Goal: Task Accomplishment & Management: Use online tool/utility

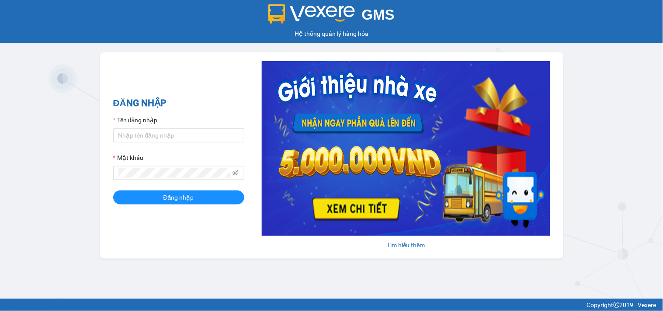
click at [142, 126] on div "Tên đăng nhập" at bounding box center [178, 121] width 131 height 13
click at [138, 128] on div "Tên đăng nhập" at bounding box center [178, 128] width 131 height 27
click at [138, 131] on input "Tên đăng nhập" at bounding box center [178, 135] width 131 height 14
type input "dienkhanh.phucanex"
click at [113, 190] on button "Đăng nhập" at bounding box center [178, 197] width 131 height 14
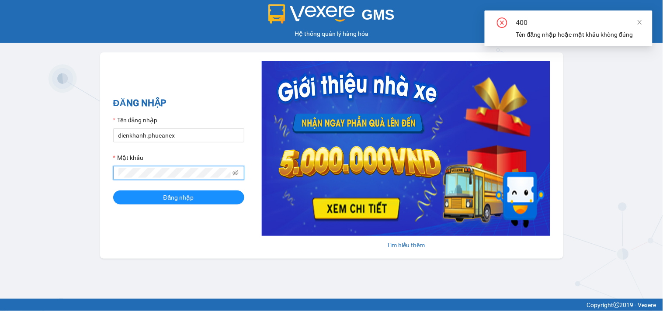
click at [0, 116] on div "GMS Hệ thống [PERSON_NAME] hàng [PERSON_NAME] NHẬP Tên đăng nhập dienkhanh.phuc…" at bounding box center [331, 149] width 663 height 299
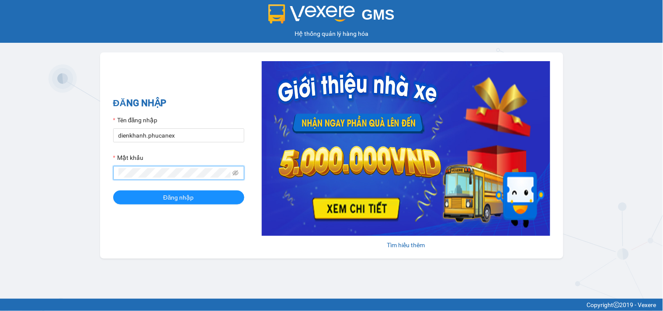
click at [113, 190] on button "Đăng nhập" at bounding box center [178, 197] width 131 height 14
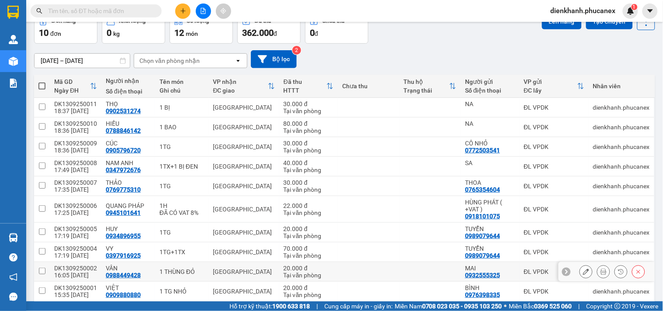
scroll to position [85, 0]
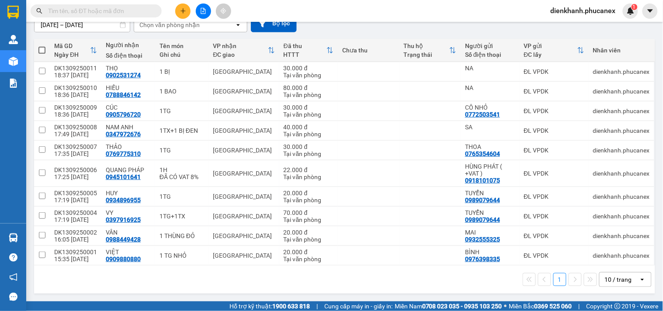
click at [613, 280] on div "10 / trang" at bounding box center [617, 279] width 27 height 9
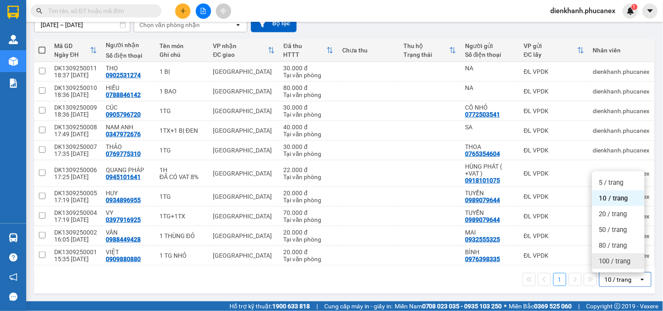
click at [609, 266] on div "100 / trang" at bounding box center [618, 261] width 52 height 16
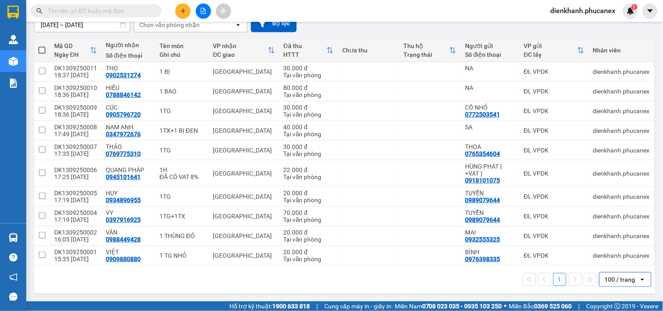
click at [41, 52] on span at bounding box center [41, 50] width 7 height 7
click at [42, 46] on input "checkbox" at bounding box center [42, 46] width 0 height 0
checkbox input "true"
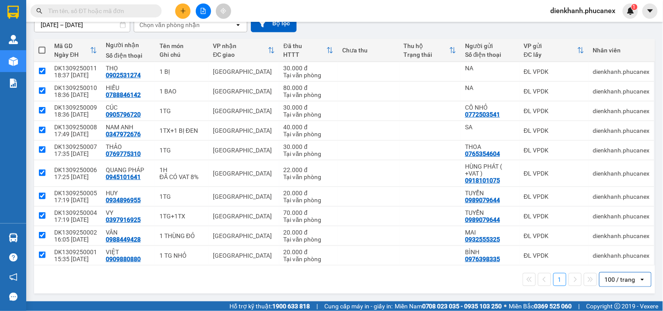
checkbox input "true"
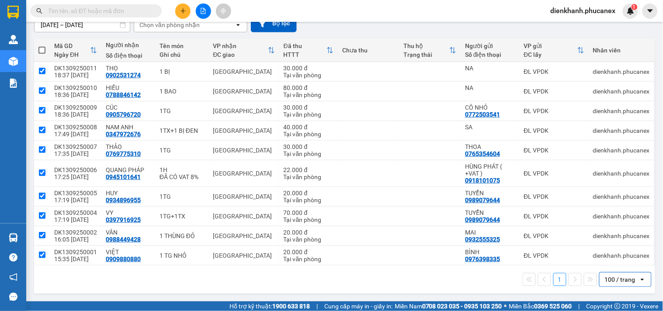
checkbox input "true"
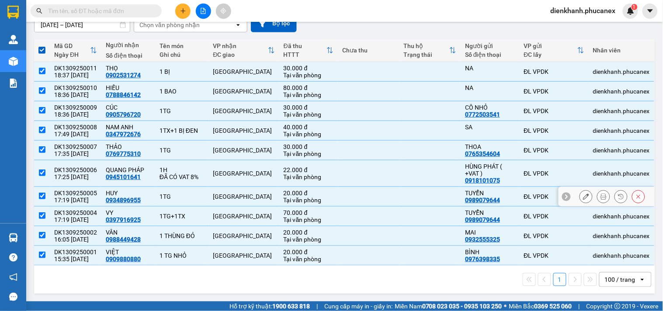
scroll to position [0, 0]
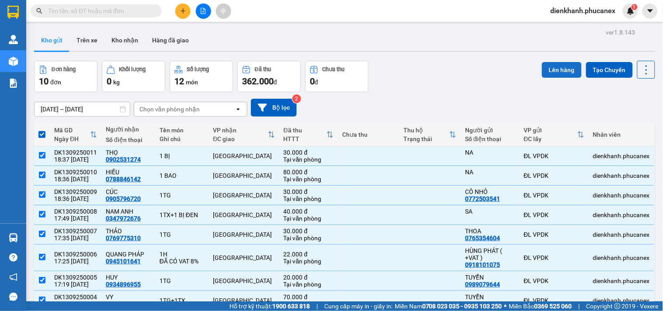
click at [554, 67] on button "Lên hàng" at bounding box center [562, 70] width 40 height 16
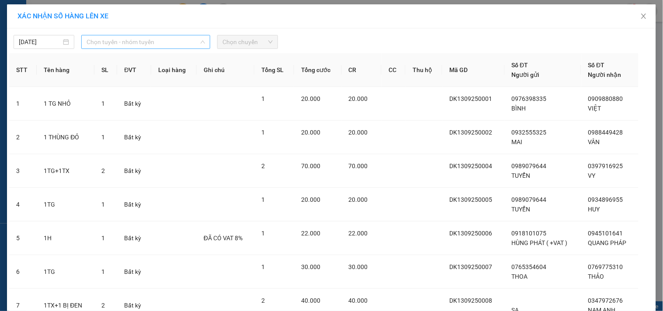
click at [83, 43] on div "Chọn tuyến - nhóm tuyến" at bounding box center [145, 42] width 129 height 14
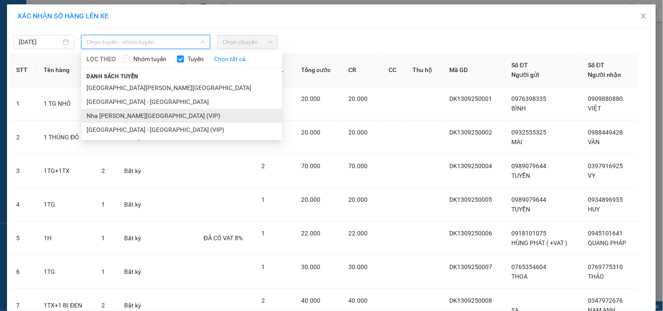
click at [92, 117] on li "Nha [PERSON_NAME][GEOGRAPHIC_DATA] (VIP)" at bounding box center [181, 116] width 201 height 14
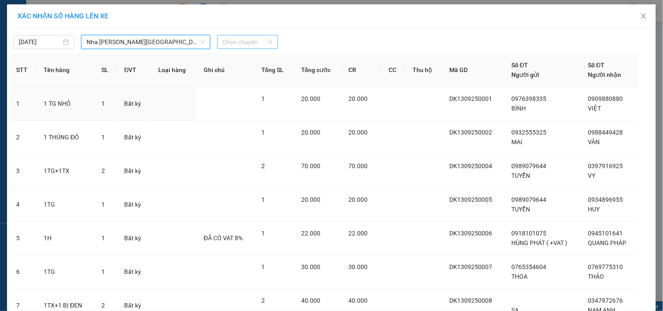
click at [245, 42] on span "Chọn chuyến" at bounding box center [247, 41] width 50 height 13
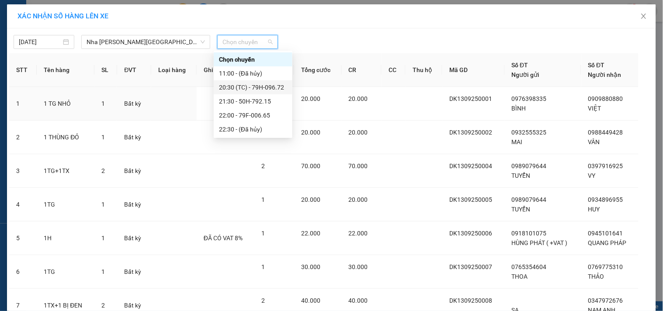
click at [239, 88] on div "20:30 (TC) - 79H-096.72" at bounding box center [253, 88] width 68 height 10
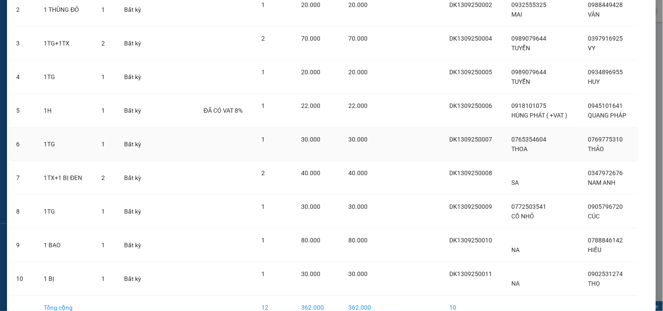
scroll to position [181, 0]
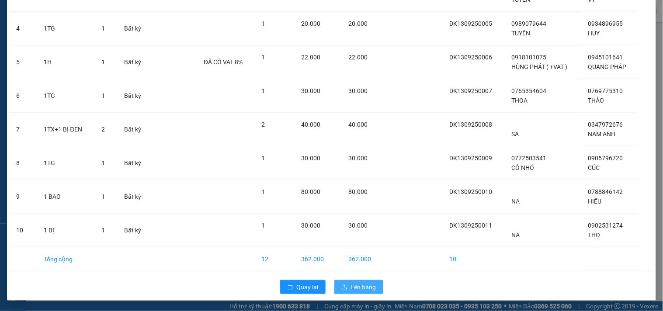
click at [354, 287] on span "Lên hàng" at bounding box center [363, 287] width 25 height 10
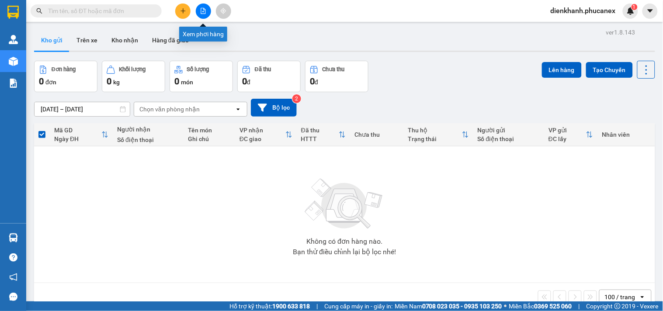
click at [201, 12] on icon "file-add" at bounding box center [203, 11] width 5 height 6
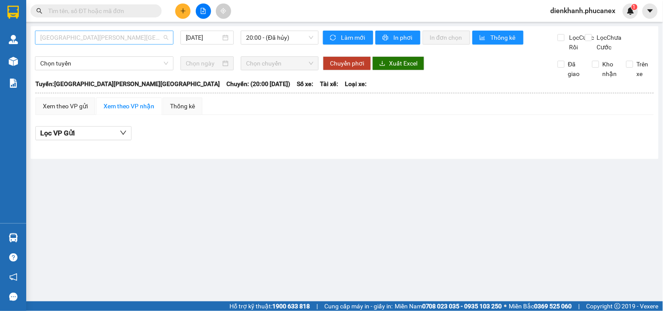
click at [107, 38] on span "[GEOGRAPHIC_DATA][PERSON_NAME][GEOGRAPHIC_DATA]" at bounding box center [104, 37] width 128 height 13
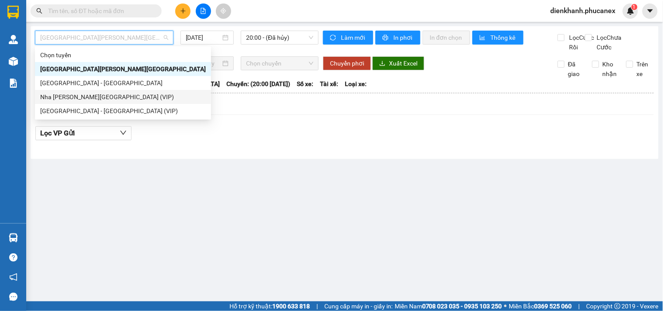
click at [93, 100] on div "Nha [PERSON_NAME][GEOGRAPHIC_DATA] (VIP)" at bounding box center [123, 97] width 166 height 10
type input "[DATE]"
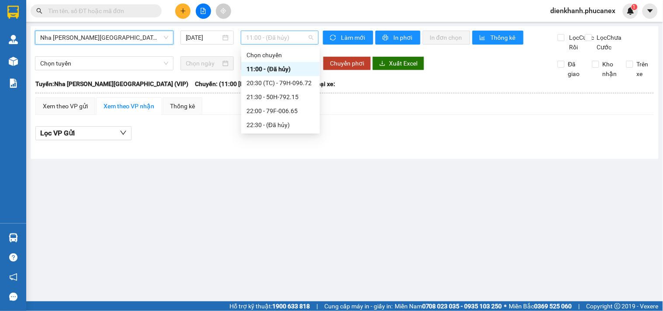
click at [302, 38] on span "11:00 - (Đã hủy)" at bounding box center [279, 37] width 67 height 13
click at [273, 79] on div "20:30 (TC) - 79H-096.72" at bounding box center [280, 83] width 68 height 10
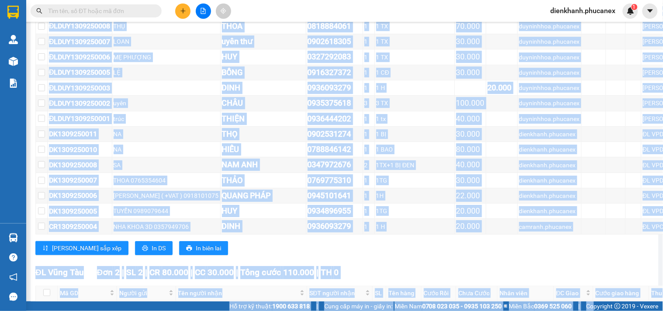
scroll to position [2340, 41]
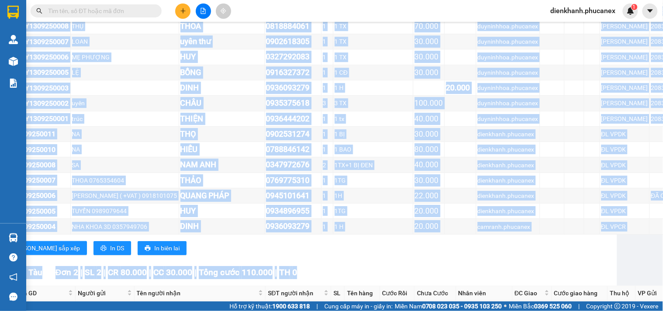
drag, startPoint x: 73, startPoint y: 159, endPoint x: 635, endPoint y: 241, distance: 567.2
copy div "Lor 361 | IP 277 | DO 8.028.814 | SI 7.674.023 | Amet cons 76.683.115 | AD 9 El…"
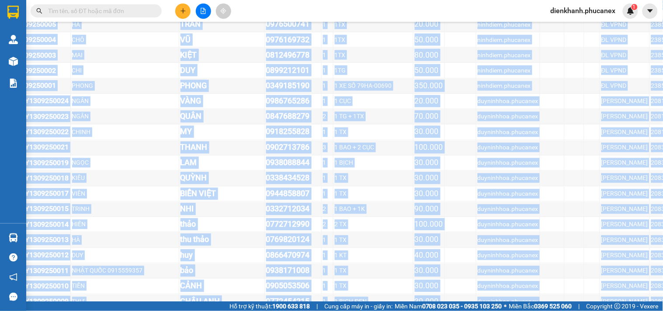
scroll to position [1758, 41]
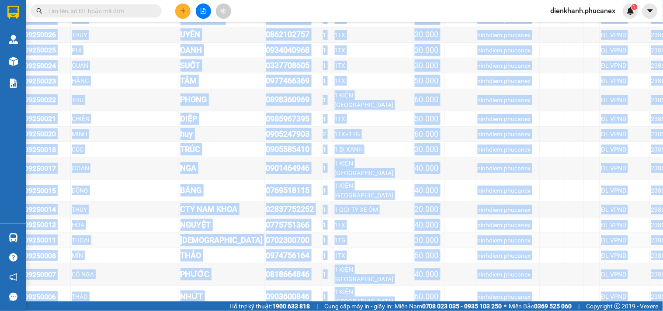
click at [116, 235] on div "THOẠI" at bounding box center [124, 240] width 105 height 10
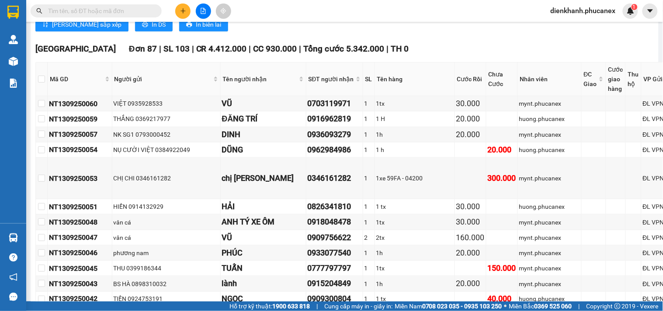
scroll to position [933, 0]
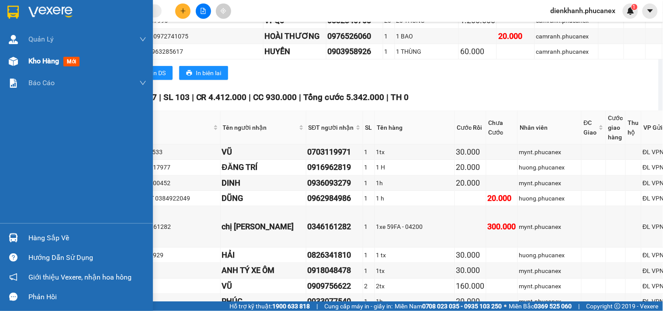
click at [10, 57] on img at bounding box center [13, 61] width 9 height 9
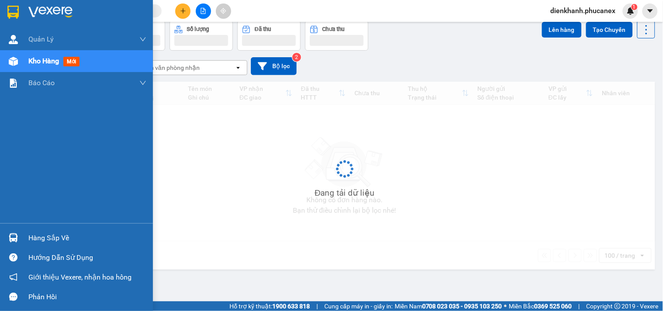
scroll to position [40, 0]
